Goal: Information Seeking & Learning: Learn about a topic

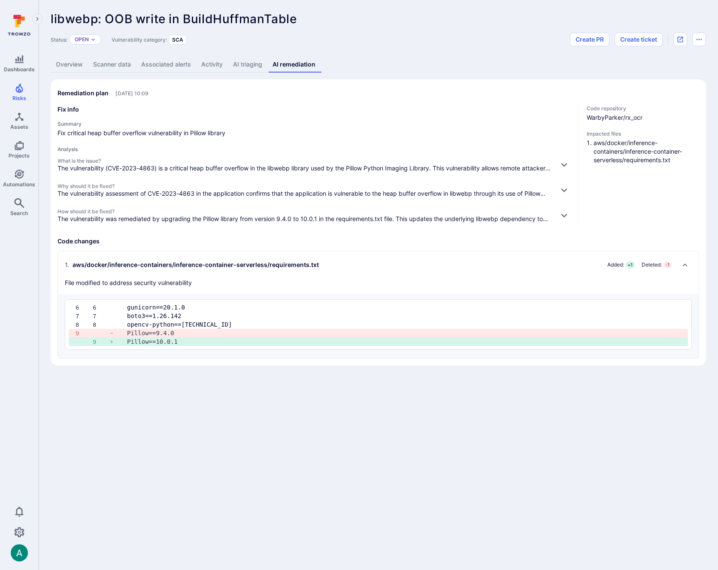
click at [554, 214] on div "How should it be fixed? The vulnerability was remediated by upgrading the Pillo…" at bounding box center [314, 215] width 513 height 15
click at [570, 215] on button "button" at bounding box center [564, 215] width 14 height 14
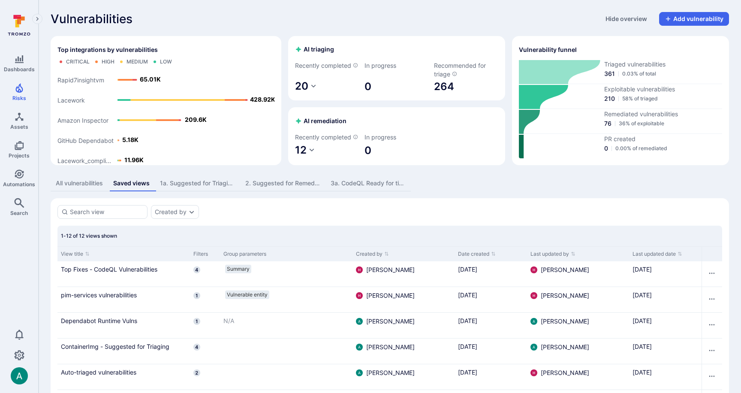
scroll to position [27, 0]
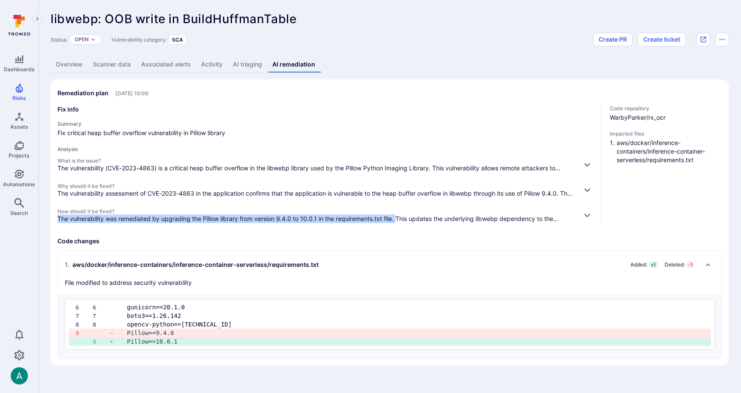
drag, startPoint x: 58, startPoint y: 216, endPoint x: 397, endPoint y: 216, distance: 339.0
click at [397, 216] on p "The vulnerability was remediated by upgrading the Pillow library from version 9…" at bounding box center [317, 219] width 518 height 9
copy p "The vulnerability was remediated by upgrading the Pillow library from version 9…"
